Goal: Task Accomplishment & Management: Manage account settings

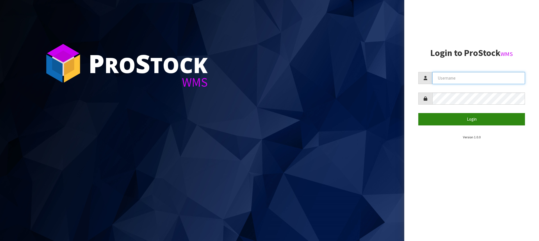
type input "[PERSON_NAME][EMAIL_ADDRESS][DOMAIN_NAME]"
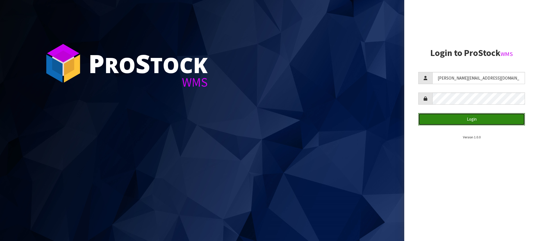
click at [468, 119] on button "Login" at bounding box center [471, 119] width 107 height 12
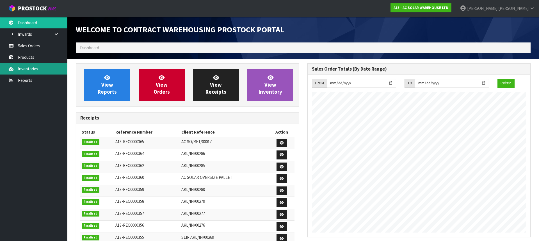
scroll to position [329, 232]
click at [25, 63] on link "Inventories" at bounding box center [33, 69] width 67 height 12
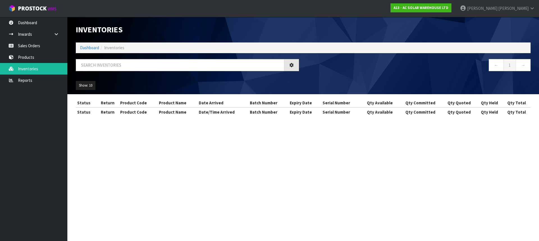
click at [25, 57] on div "Inventories Dashboard Inventories ← 1 → Show: 10 5 10 25 50 All Show Stock Stat…" at bounding box center [269, 63] width 539 height 127
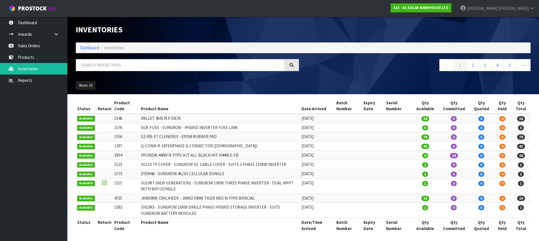
click at [25, 57] on div "Inventories Dashboard Inventories ← 1 2 3 4 5 → Show: 10 5 10 25 50 All Show St…" at bounding box center [269, 121] width 539 height 243
click at [25, 58] on link "Products" at bounding box center [33, 57] width 67 height 12
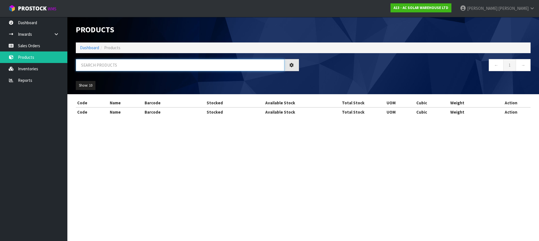
click at [134, 67] on input "text" at bounding box center [180, 65] width 209 height 12
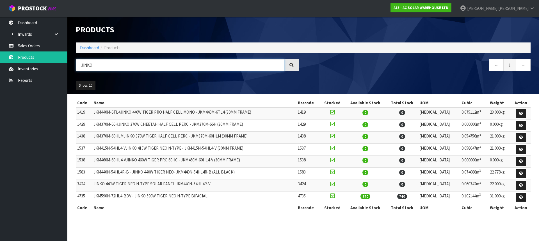
type input "JINKO"
click at [536, 195] on section "Code Name Barcode Stocked Available Stock Total Stock UOM Cubic Weight Action 1…" at bounding box center [303, 158] width 472 height 128
click at [524, 196] on link at bounding box center [521, 197] width 10 height 9
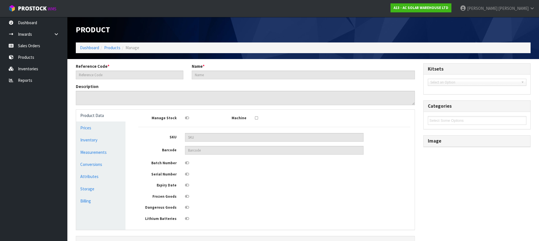
type input "4735"
type input "JKM590N-72HL4-BDV - JINKO 590W TIGER NEO N-TYPE BIFACIAL"
click at [107, 162] on link "Conversions" at bounding box center [100, 164] width 49 height 12
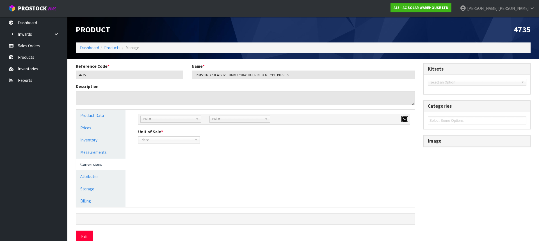
click at [407, 117] on button "button" at bounding box center [404, 119] width 6 height 7
